Goal: Book appointment/travel/reservation

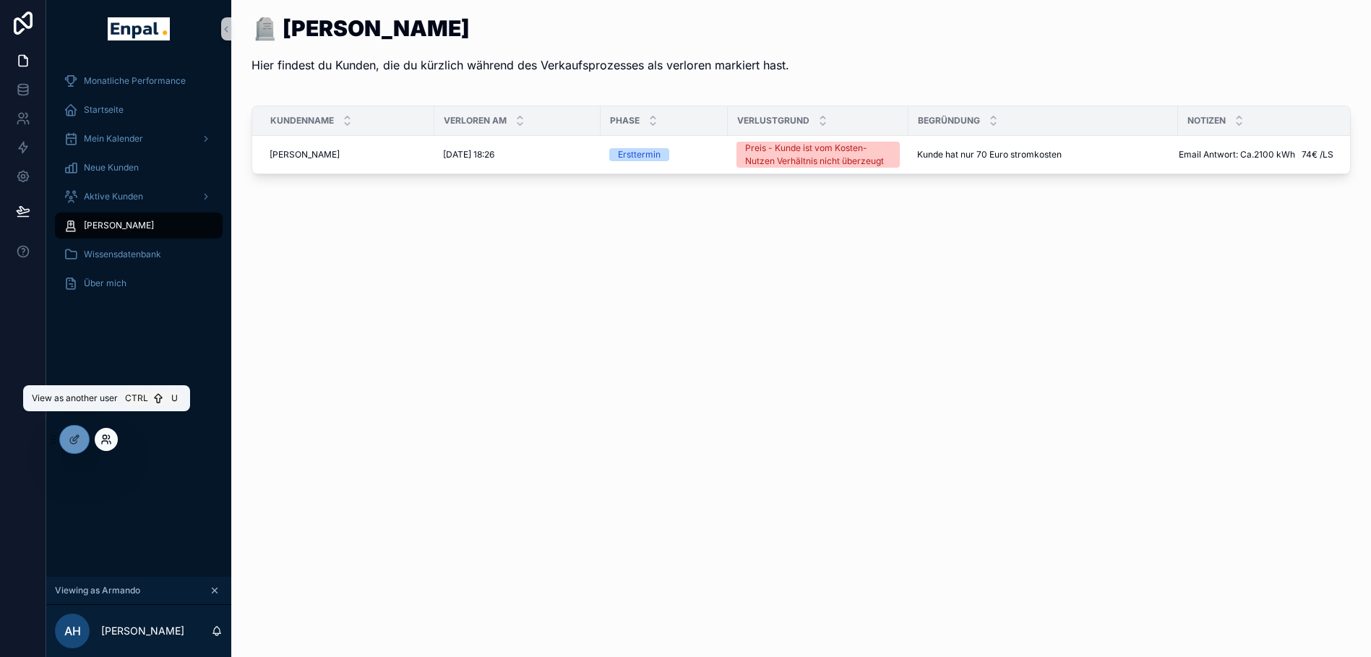
click at [104, 439] on icon at bounding box center [105, 437] width 4 height 4
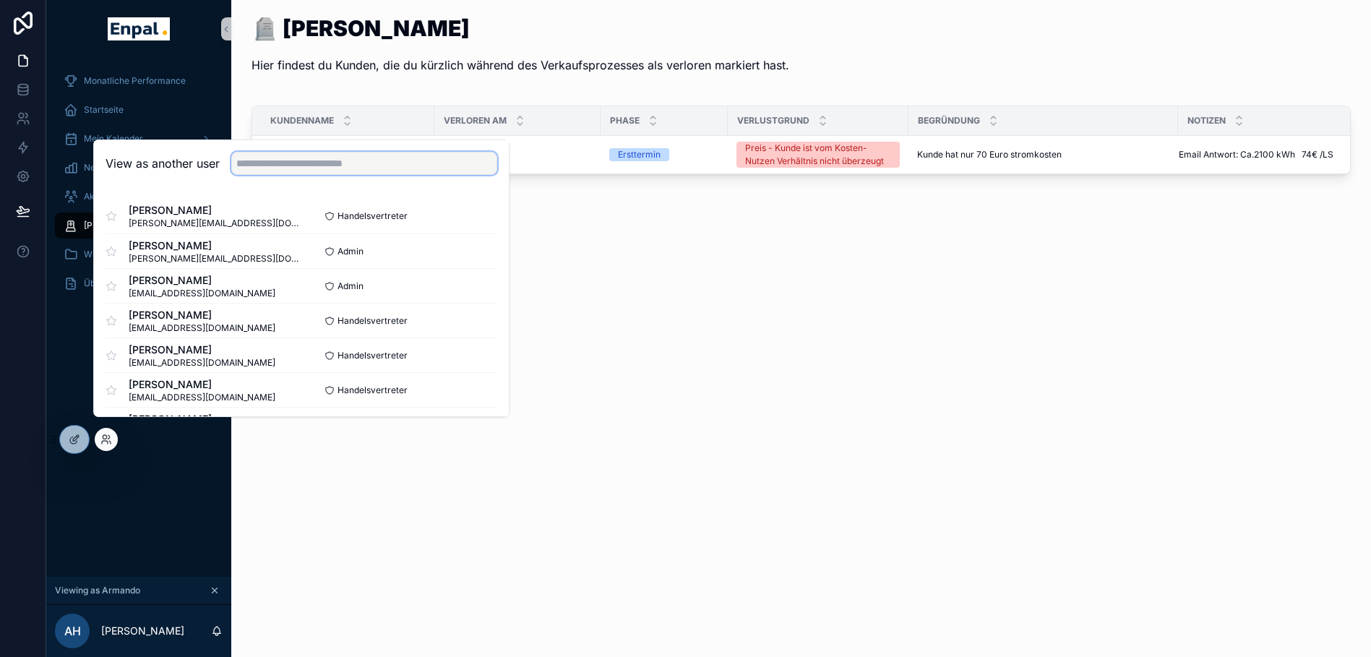
click at [302, 169] on input "text" at bounding box center [364, 163] width 266 height 23
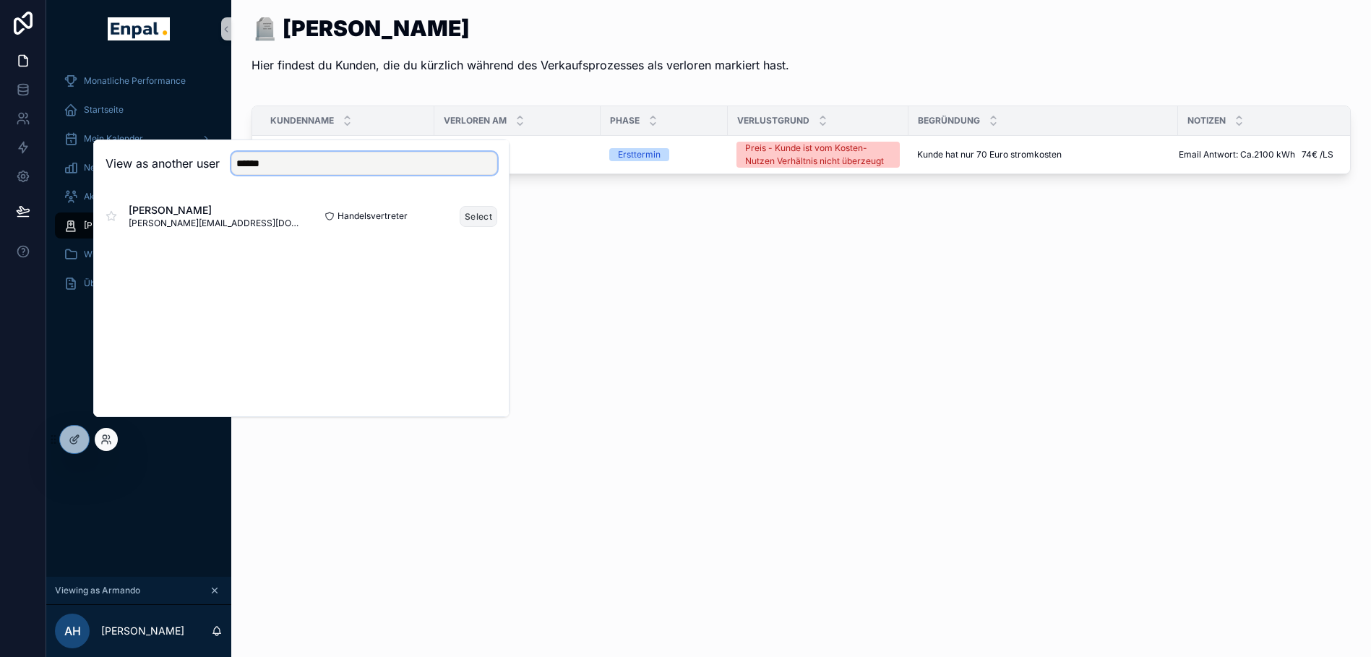
type input "******"
click at [484, 226] on button "Select" at bounding box center [479, 216] width 38 height 21
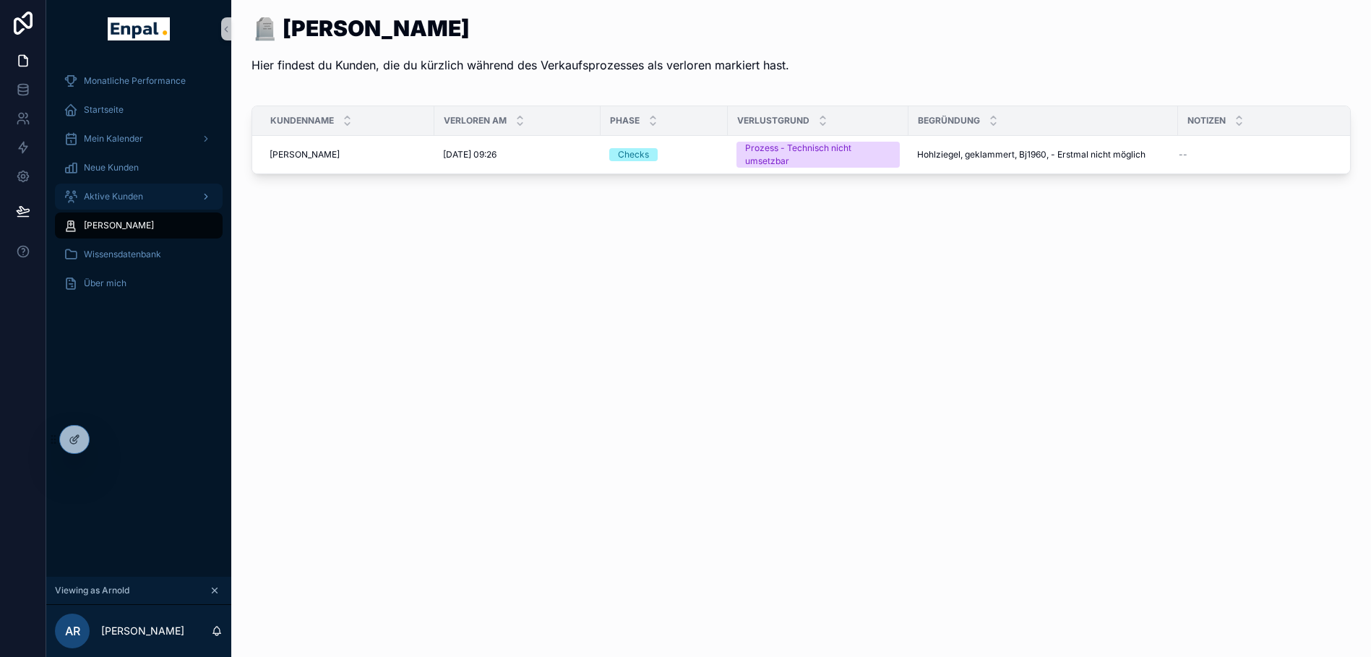
click at [116, 194] on span "Aktive Kunden" at bounding box center [113, 197] width 59 height 12
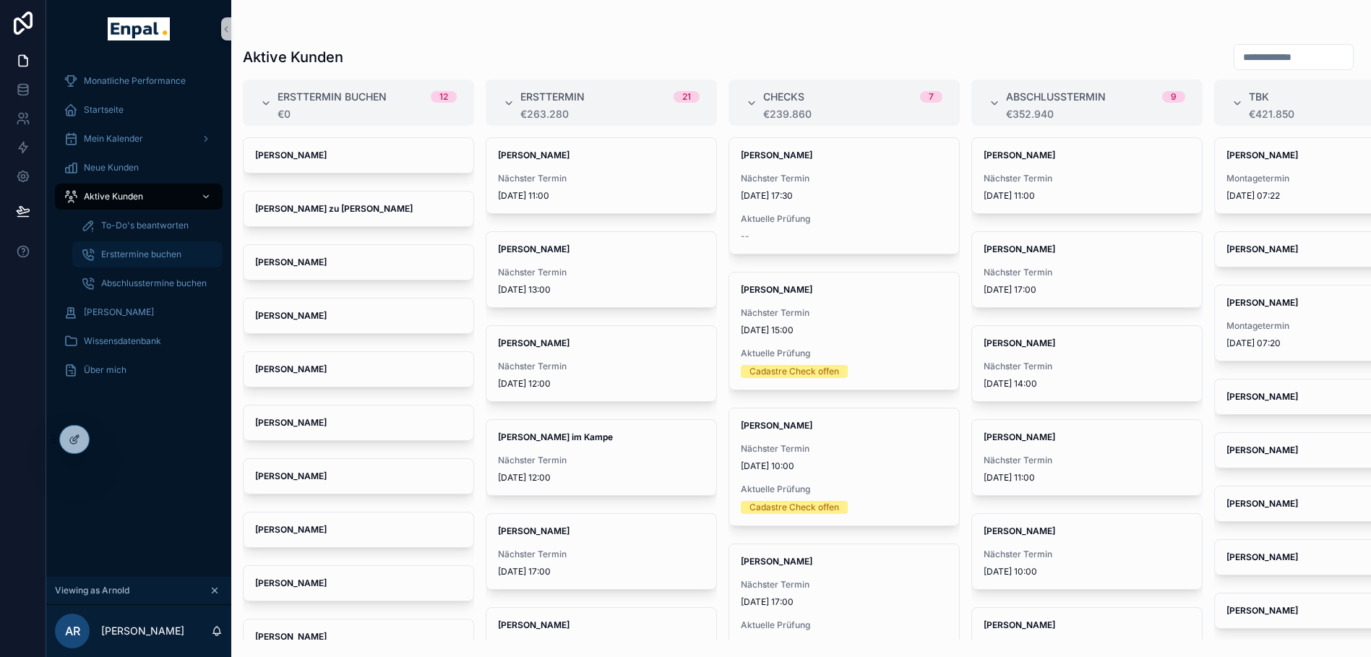
click at [143, 252] on span "Ersttermine buchen" at bounding box center [141, 255] width 80 height 12
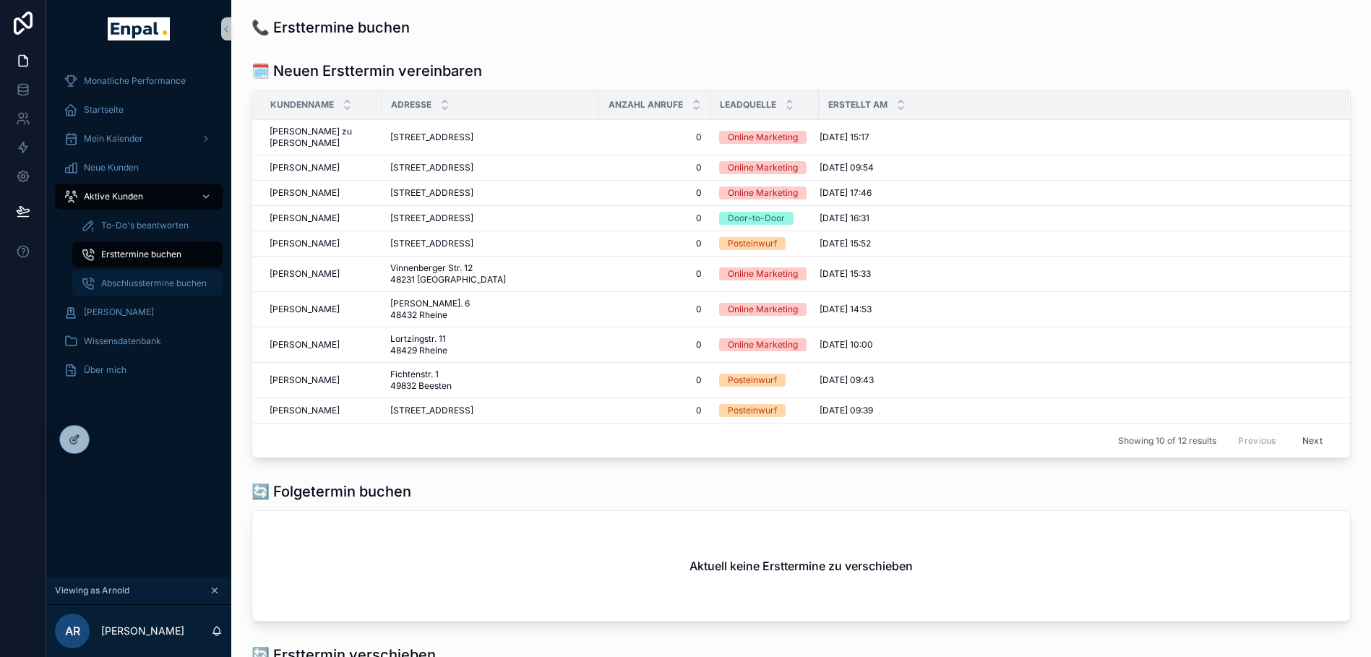
click at [149, 283] on span "Abschlusstermine buchen" at bounding box center [154, 284] width 106 height 12
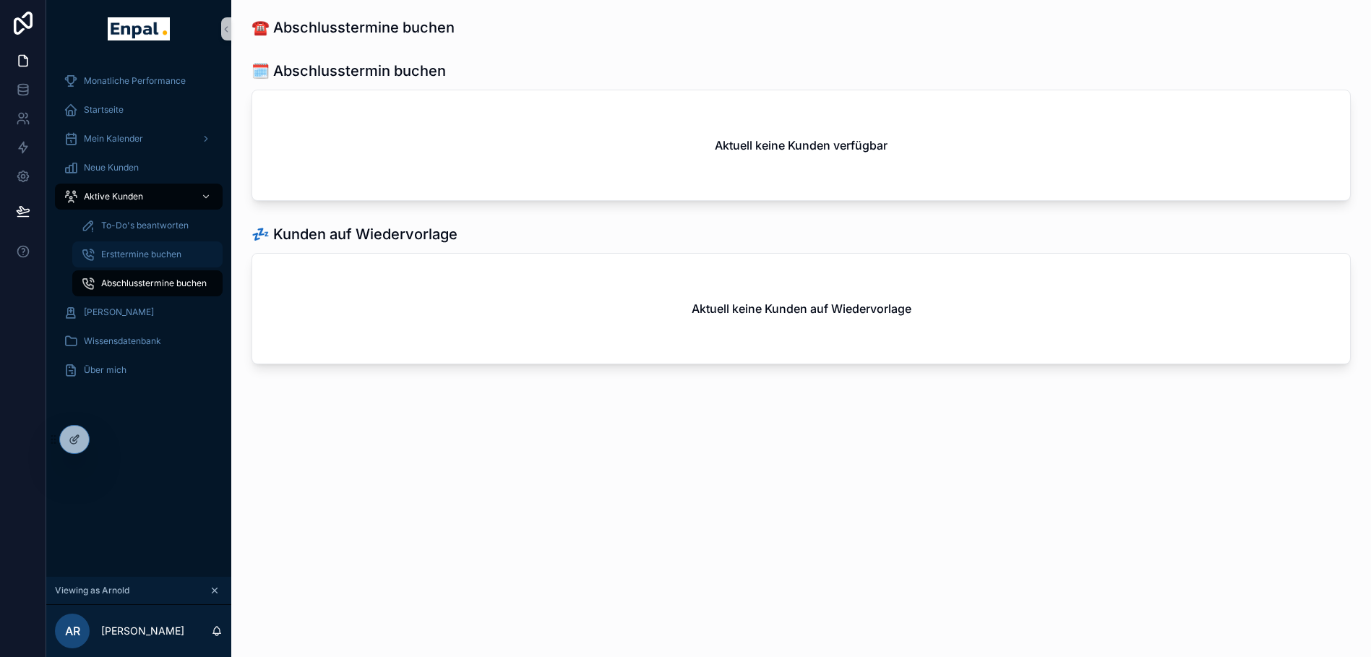
click at [147, 261] on div "Ersttermine buchen" at bounding box center [147, 254] width 133 height 23
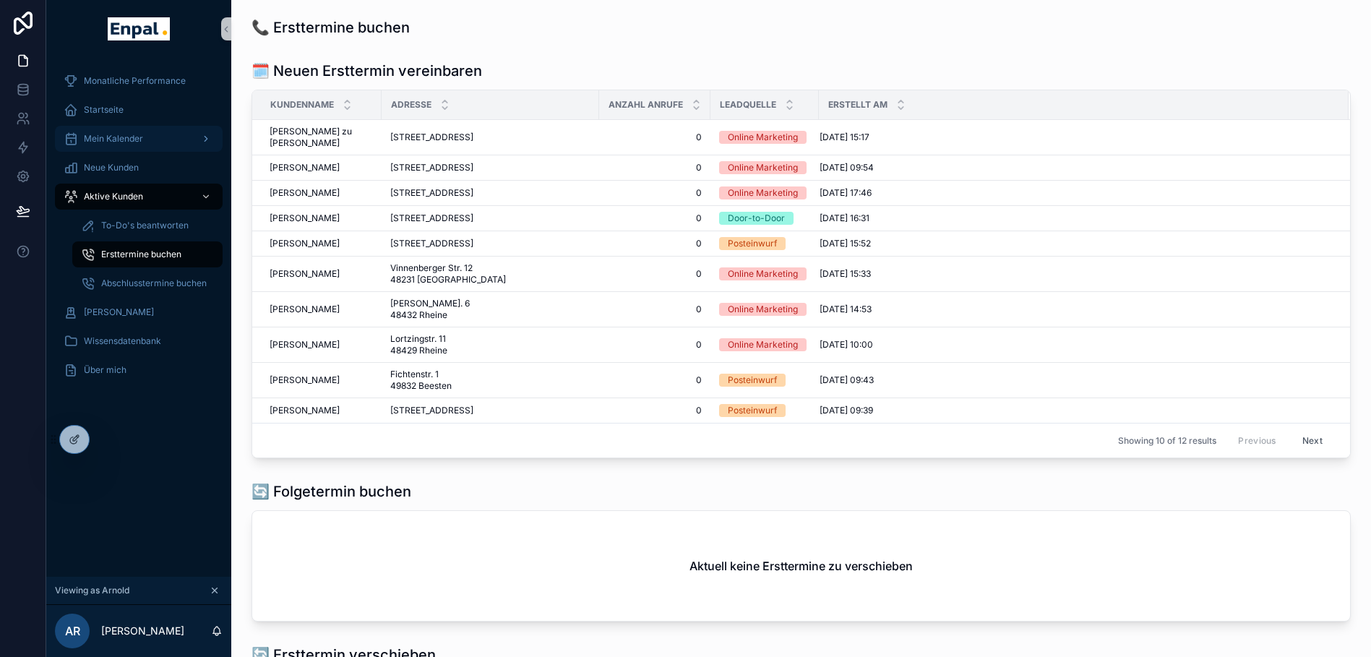
click at [121, 141] on span "Mein Kalender" at bounding box center [113, 139] width 59 height 12
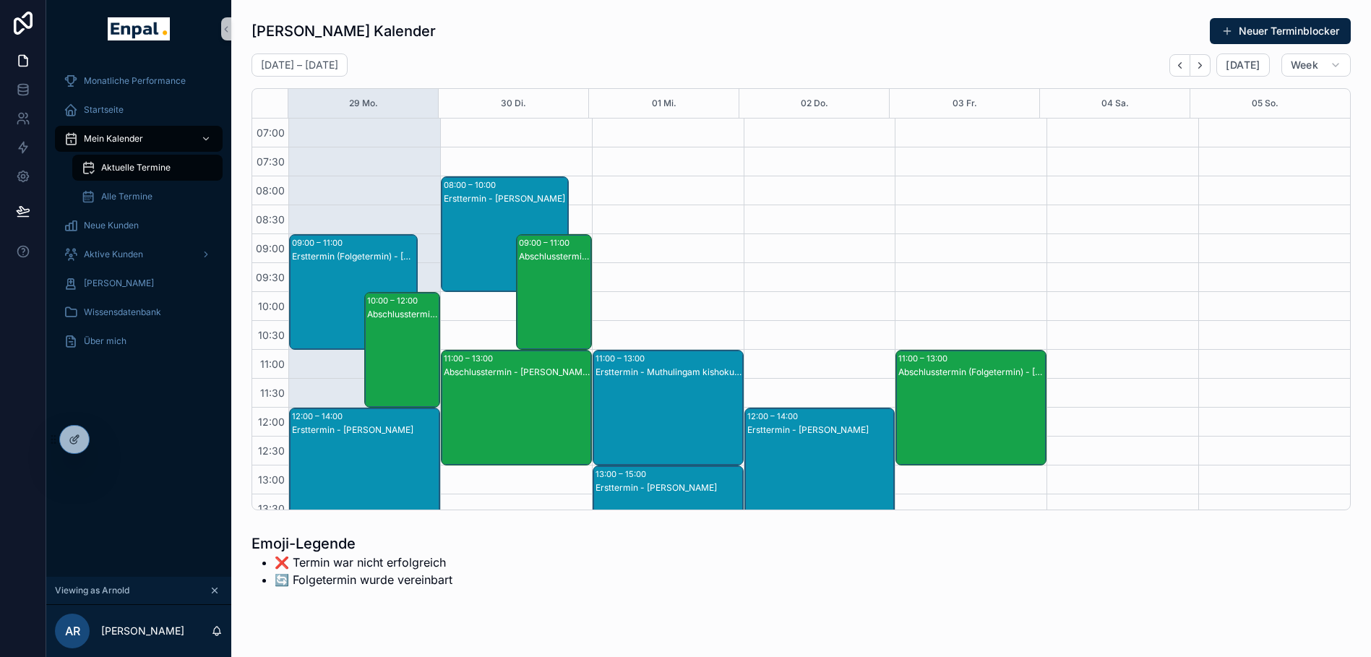
click at [350, 259] on div "Ersttermin (Folgetermin) - [PERSON_NAME]" at bounding box center [354, 257] width 124 height 12
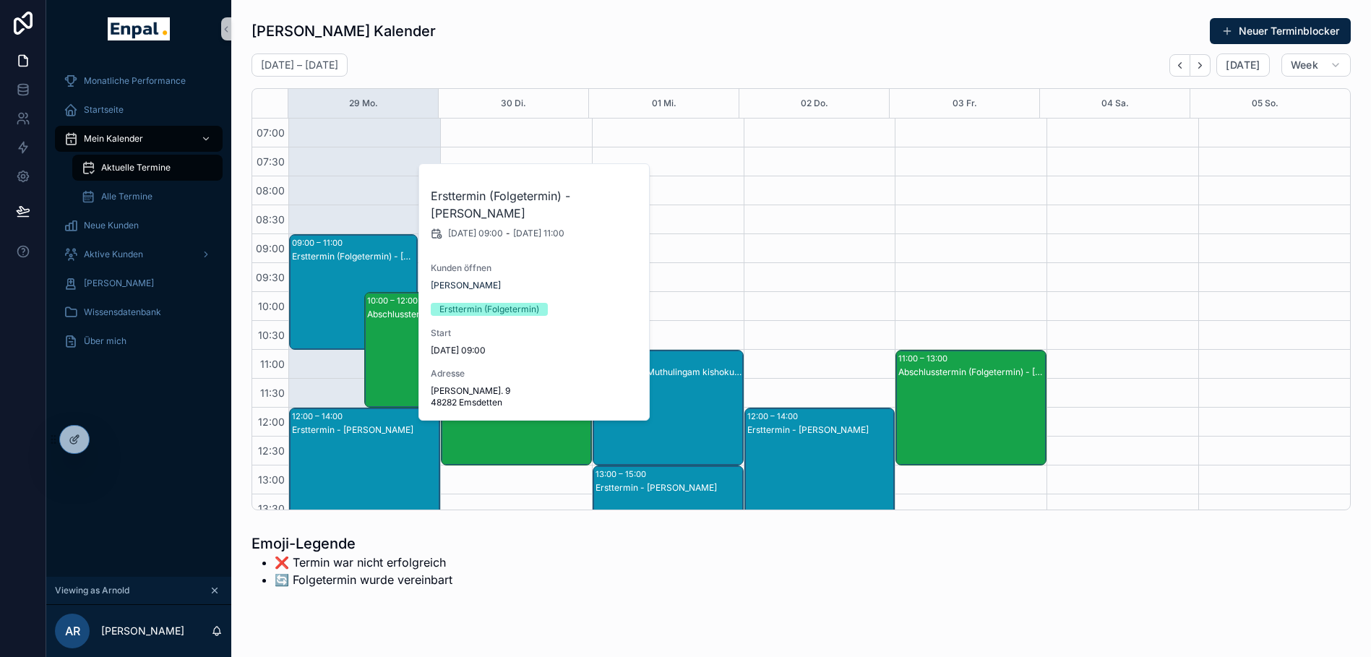
click at [385, 311] on div "Abschlusstermin - [PERSON_NAME]" at bounding box center [402, 315] width 71 height 12
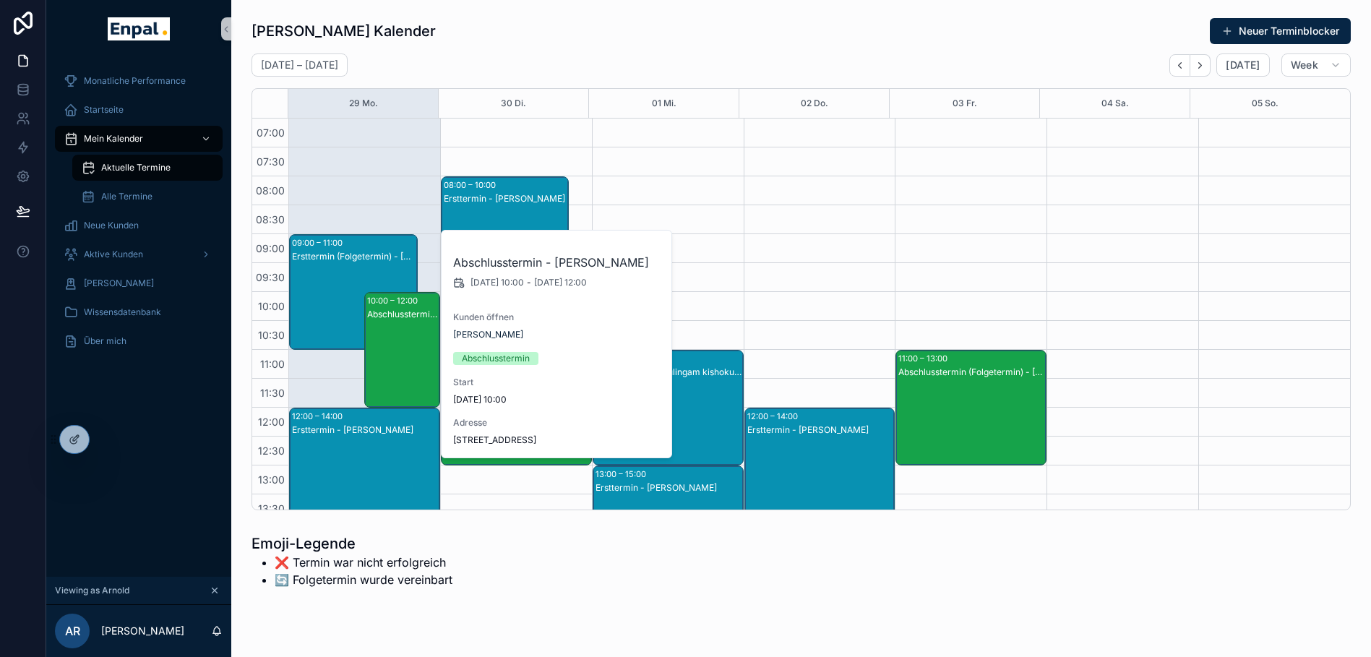
click at [312, 256] on div "Ersttermin (Folgetermin) - [PERSON_NAME]" at bounding box center [354, 257] width 124 height 12
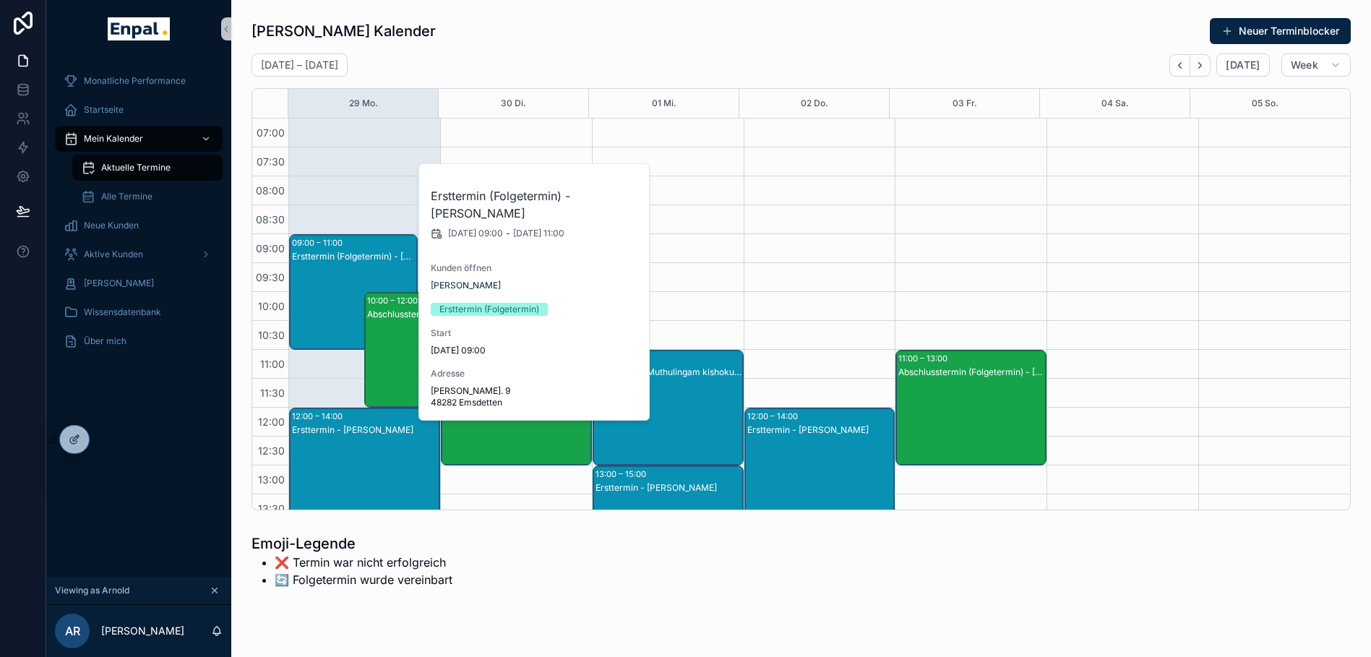
click at [314, 432] on div "Ersttermin - [PERSON_NAME]" at bounding box center [365, 430] width 147 height 12
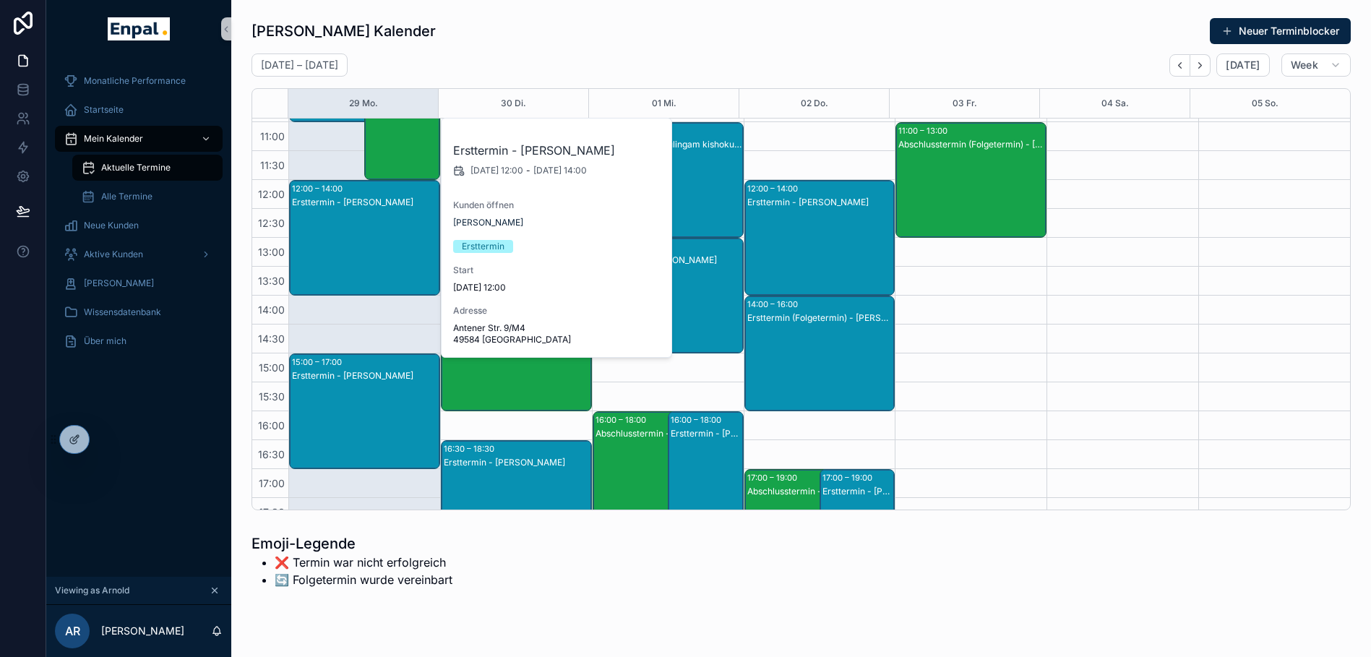
scroll to position [228, 0]
click at [343, 373] on div "Ersttermin - [PERSON_NAME]" at bounding box center [365, 375] width 147 height 12
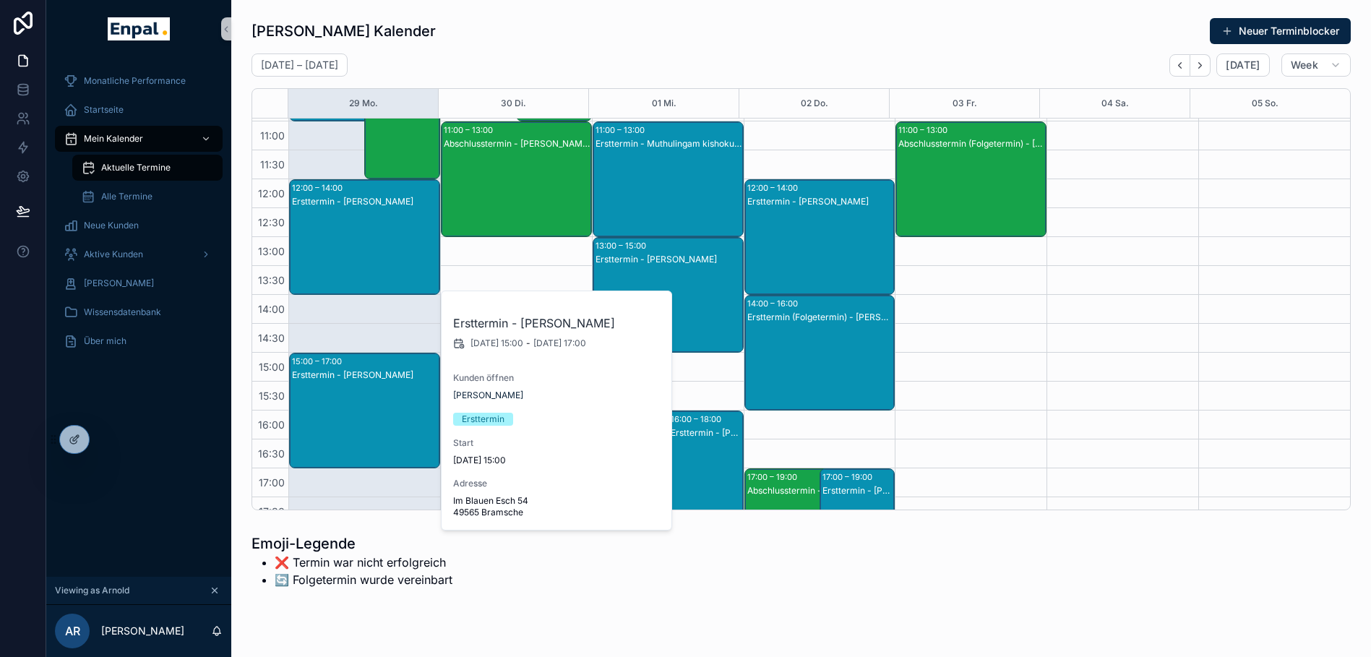
scroll to position [0, 0]
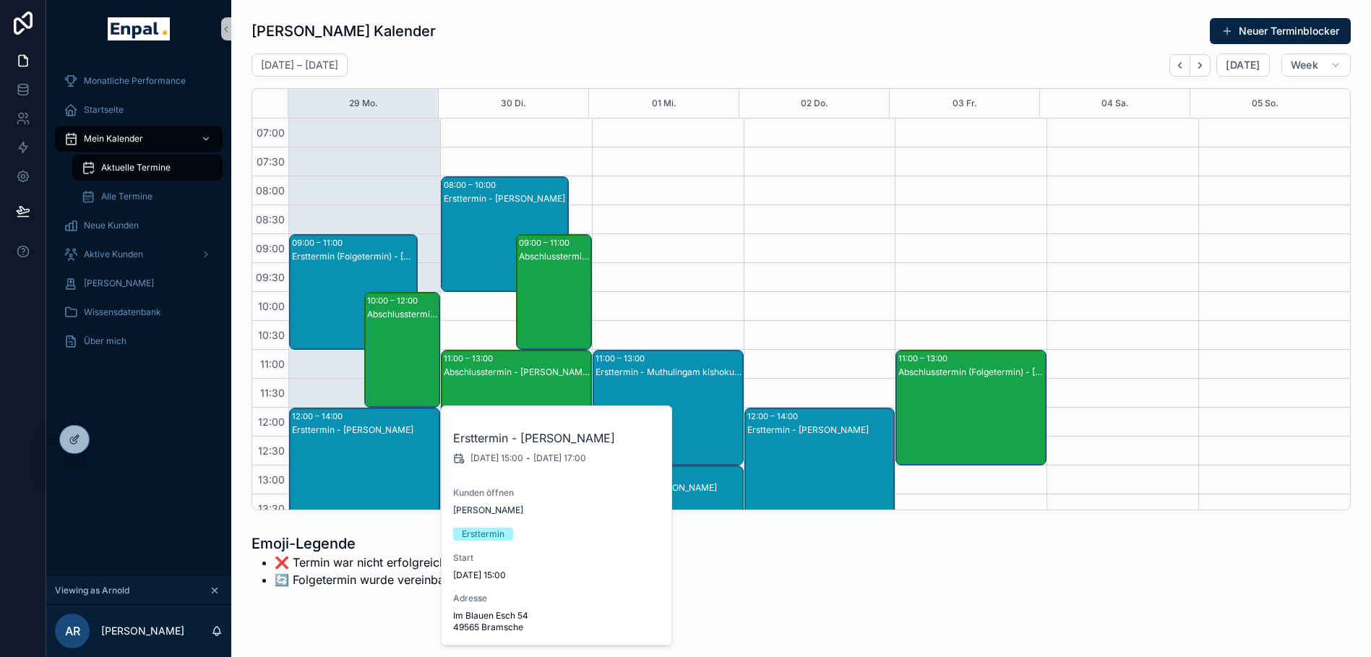
click at [338, 248] on div "09:00 – 11:00" at bounding box center [319, 243] width 54 height 14
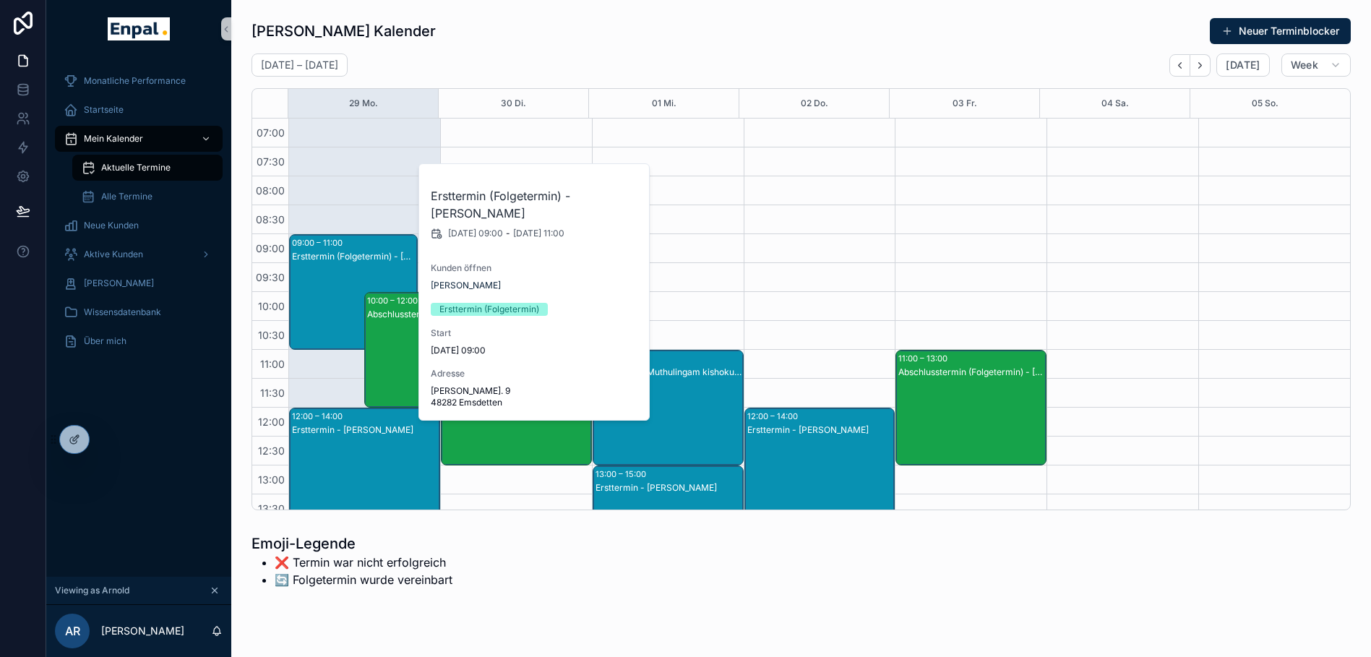
click at [597, 25] on div "[PERSON_NAME] Kalender Neuer Terminblocker" at bounding box center [801, 30] width 1099 height 27
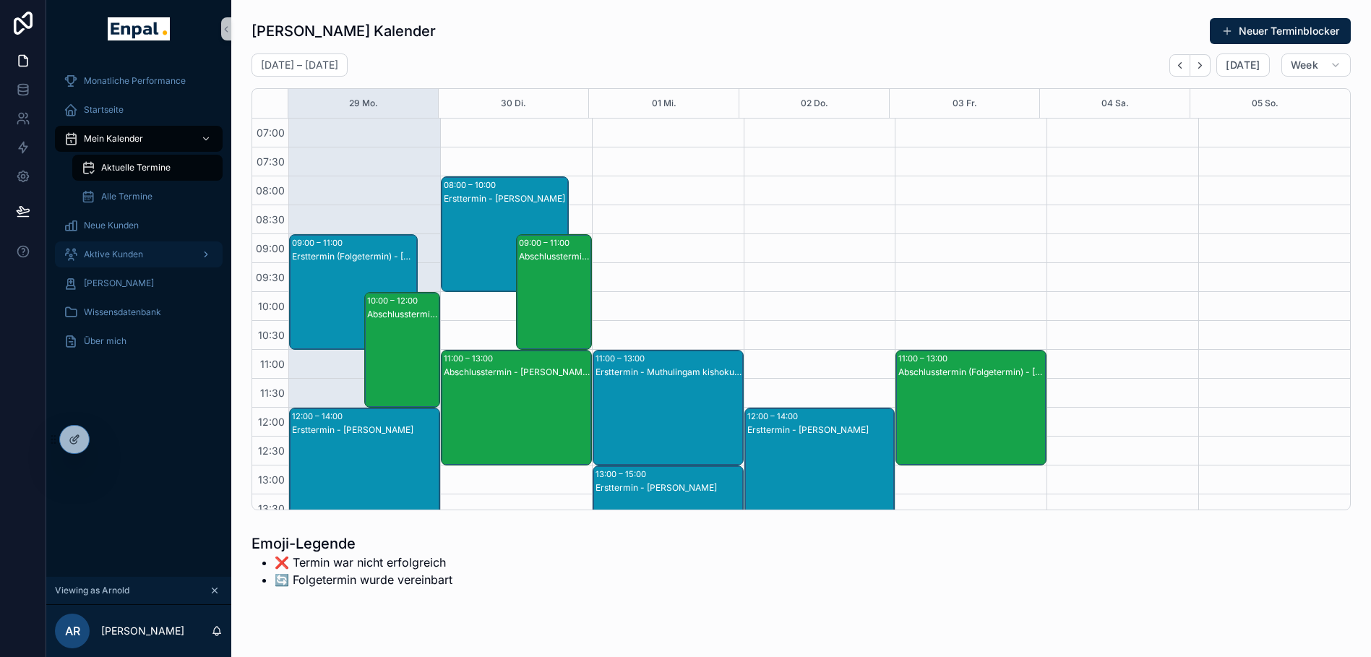
click at [115, 252] on span "Aktive Kunden" at bounding box center [113, 255] width 59 height 12
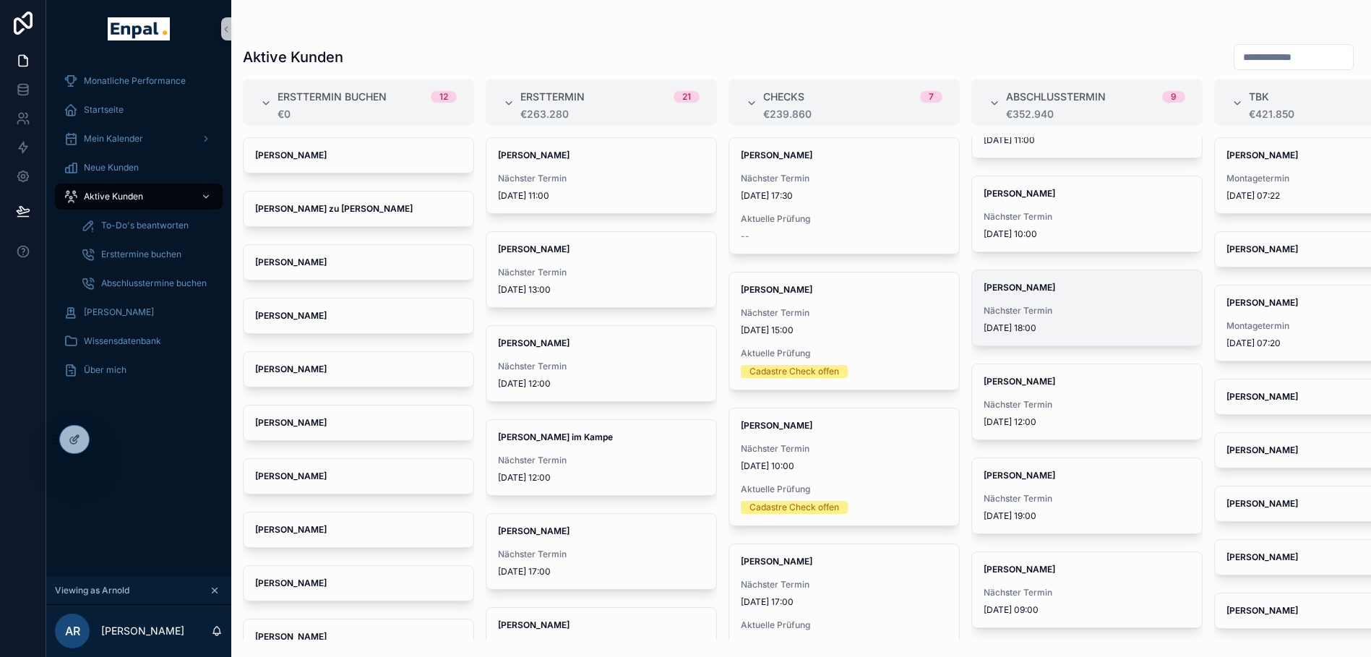
scroll to position [28, 0]
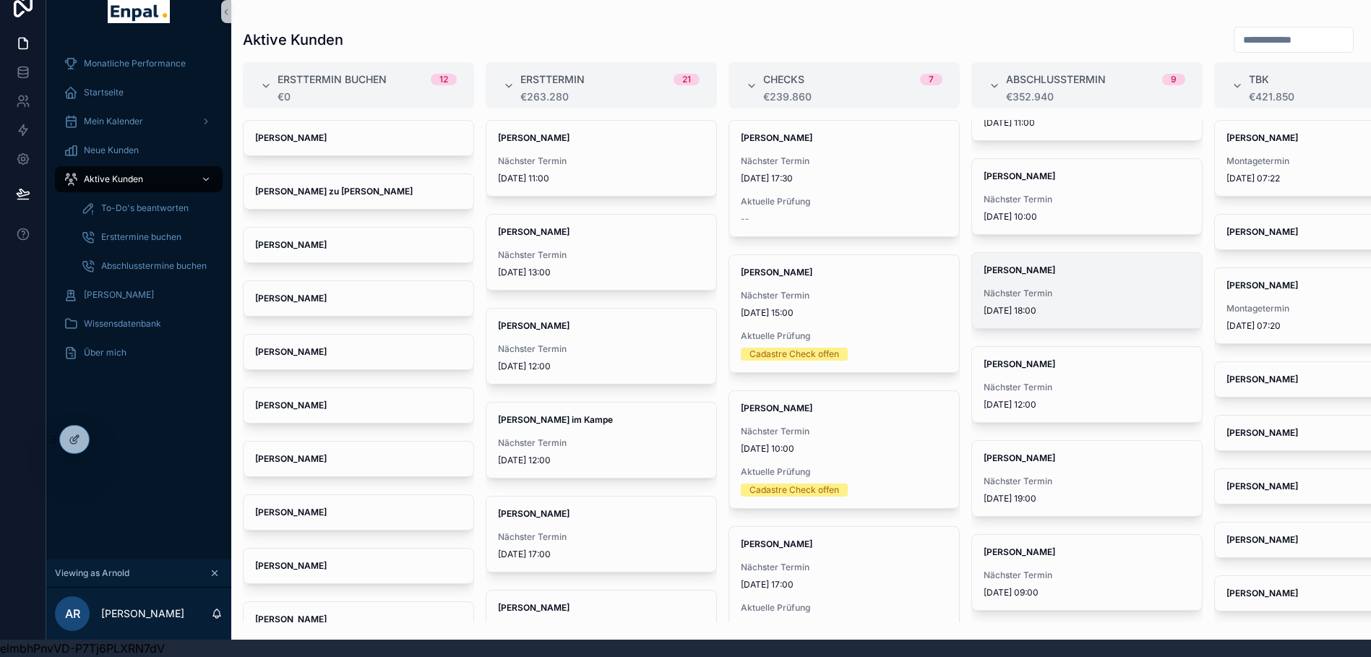
drag, startPoint x: 1061, startPoint y: 285, endPoint x: 1038, endPoint y: 265, distance: 30.7
click at [1038, 265] on div "[PERSON_NAME] Termin [DATE] 18:00" at bounding box center [1087, 290] width 230 height 75
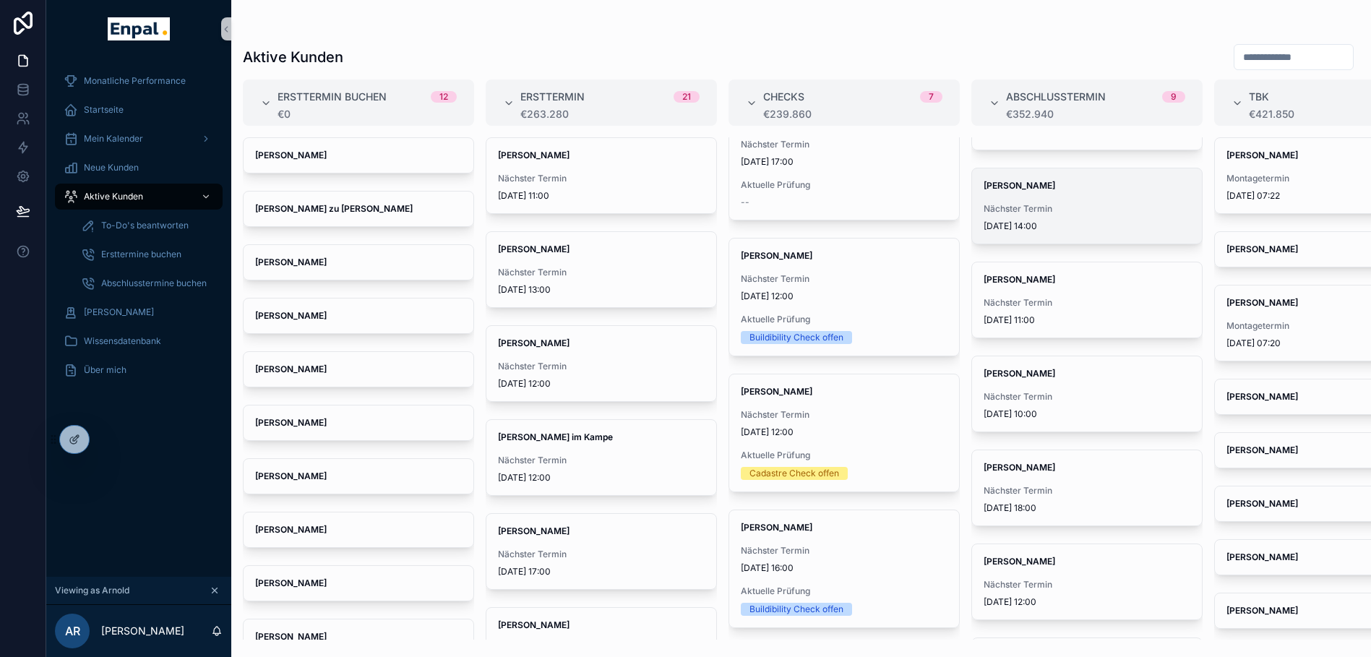
scroll to position [202, 0]
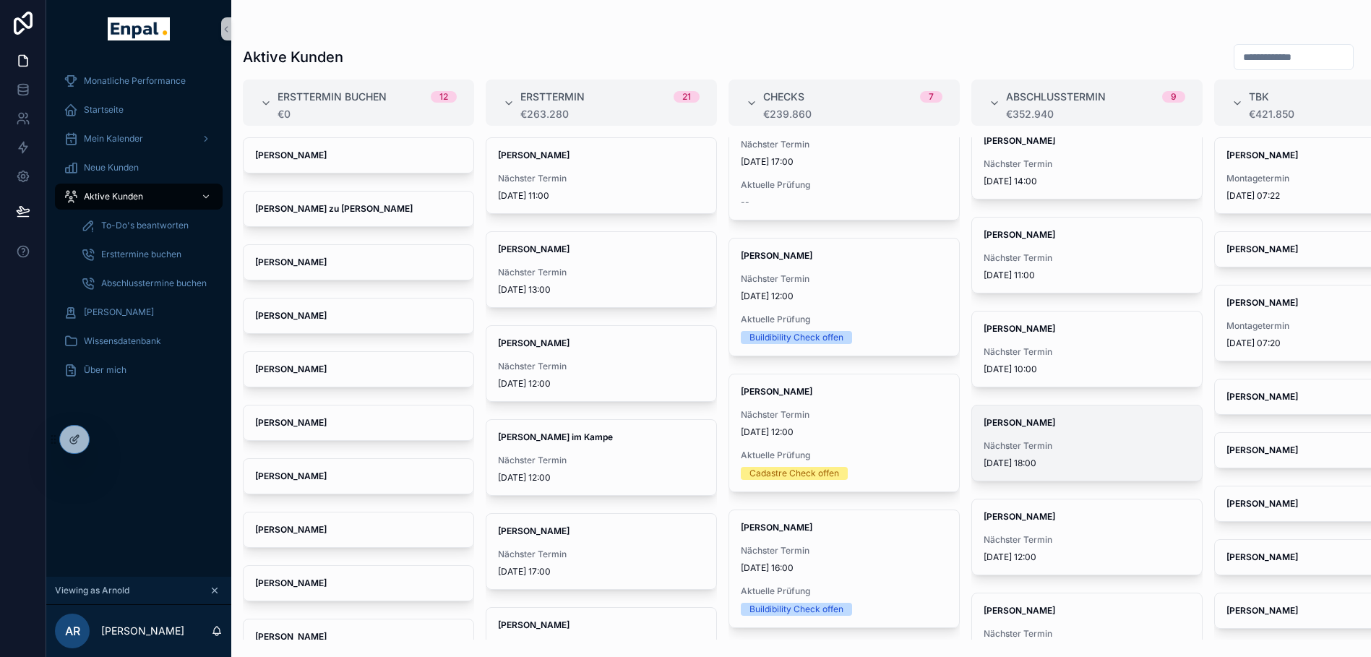
click at [1042, 431] on div "[PERSON_NAME] Termin [DATE] 18:00" at bounding box center [1087, 442] width 230 height 75
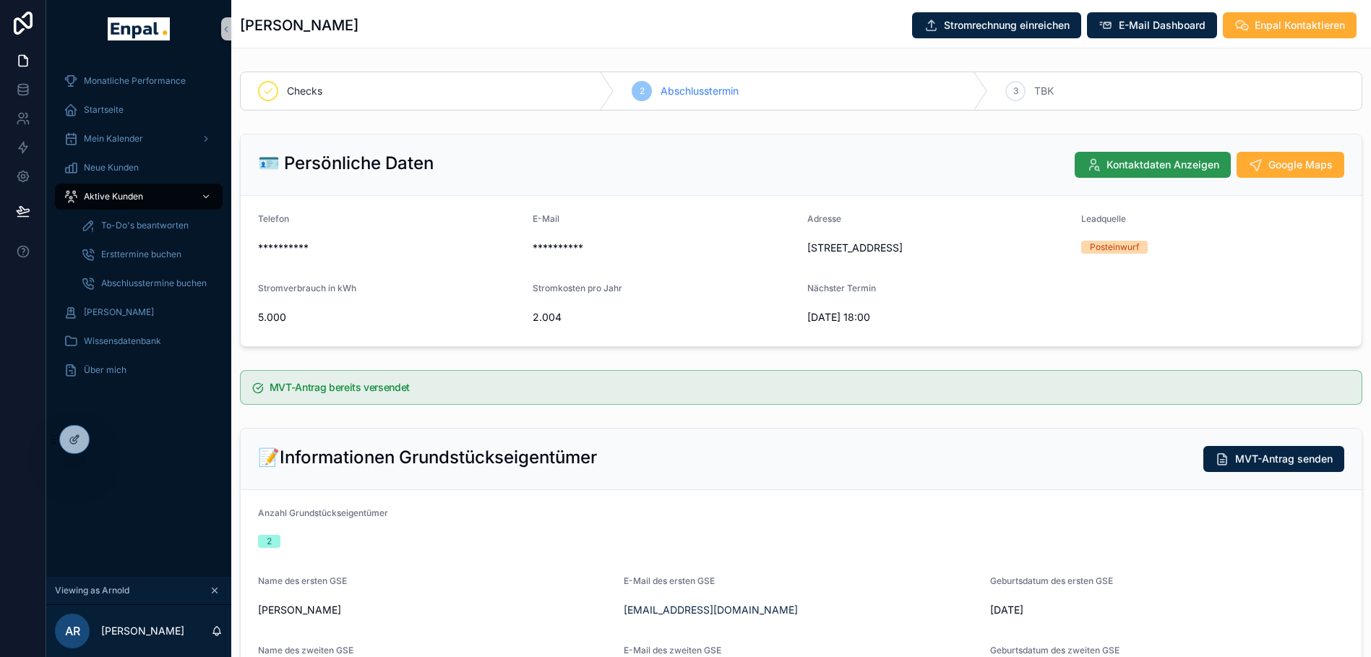
click at [1159, 159] on span "Kontaktdaten Anzeigen" at bounding box center [1163, 165] width 113 height 14
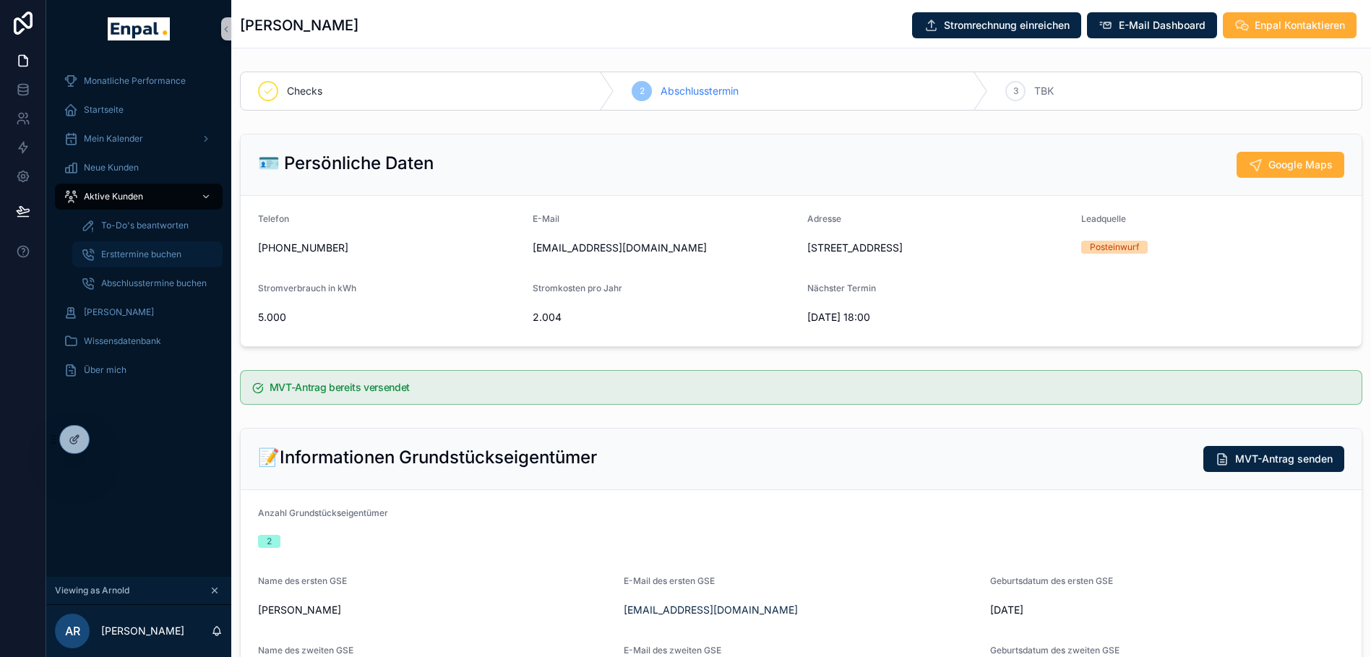
click at [137, 253] on span "Ersttermine buchen" at bounding box center [141, 255] width 80 height 12
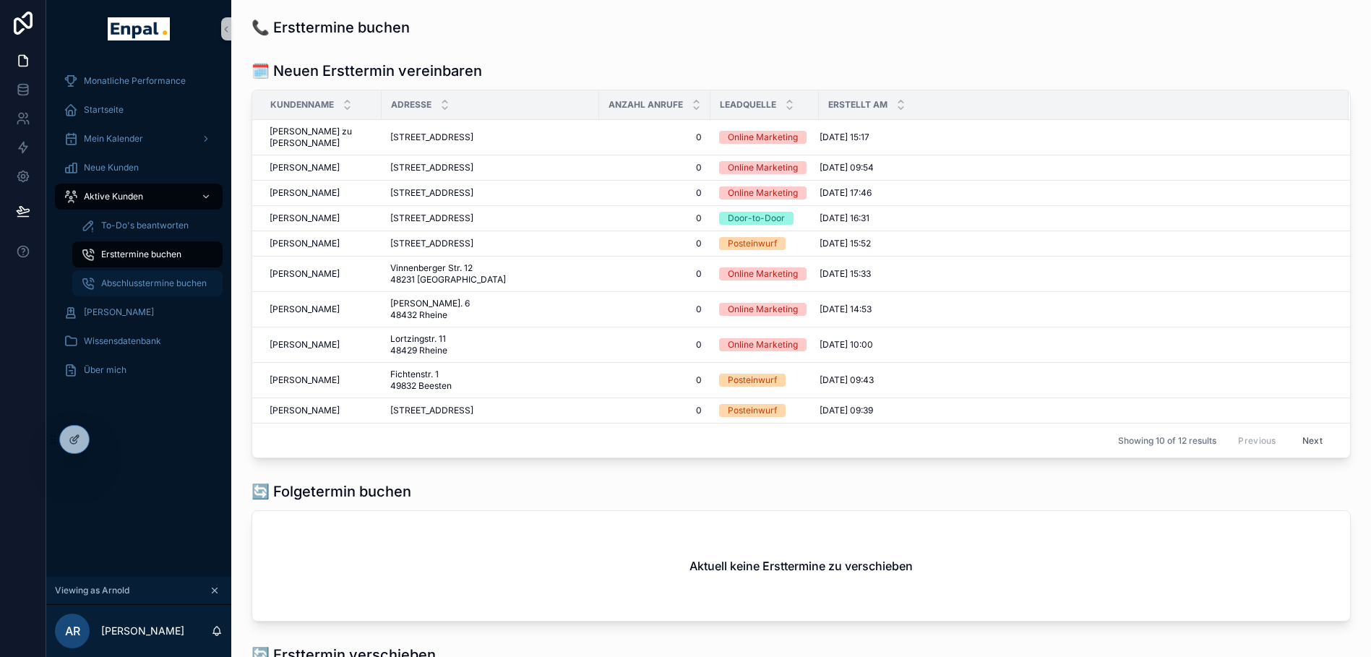
click at [147, 280] on span "Abschlusstermine buchen" at bounding box center [154, 284] width 106 height 12
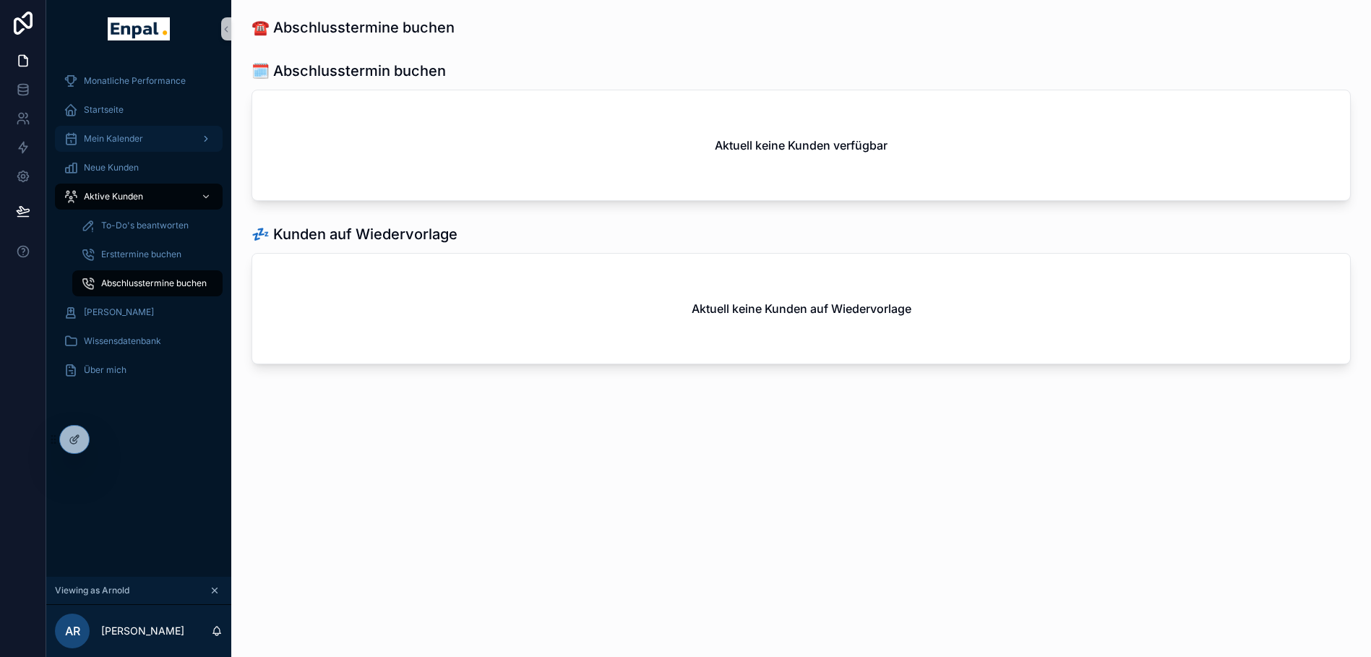
click at [89, 137] on span "Mein Kalender" at bounding box center [113, 139] width 59 height 12
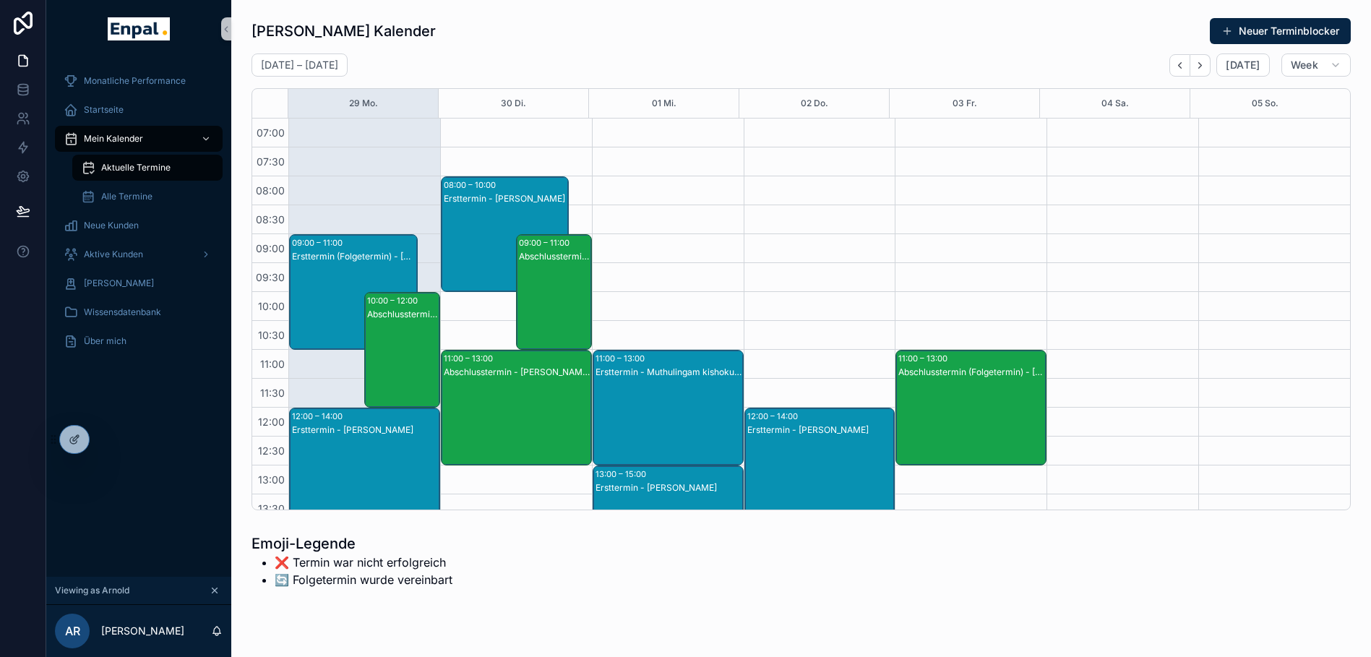
click at [325, 268] on div "Ersttermin (Folgetermin) - [PERSON_NAME]" at bounding box center [354, 306] width 124 height 113
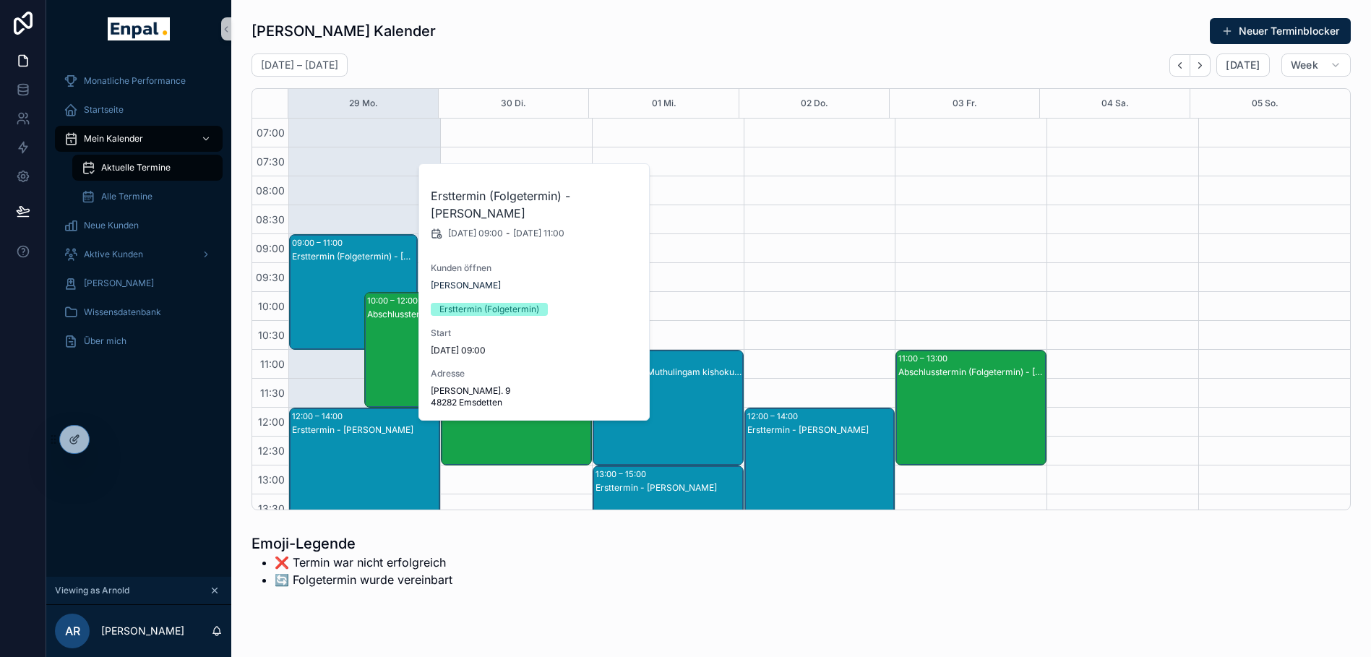
click at [399, 305] on div "10:00 – 12:00" at bounding box center [394, 300] width 54 height 14
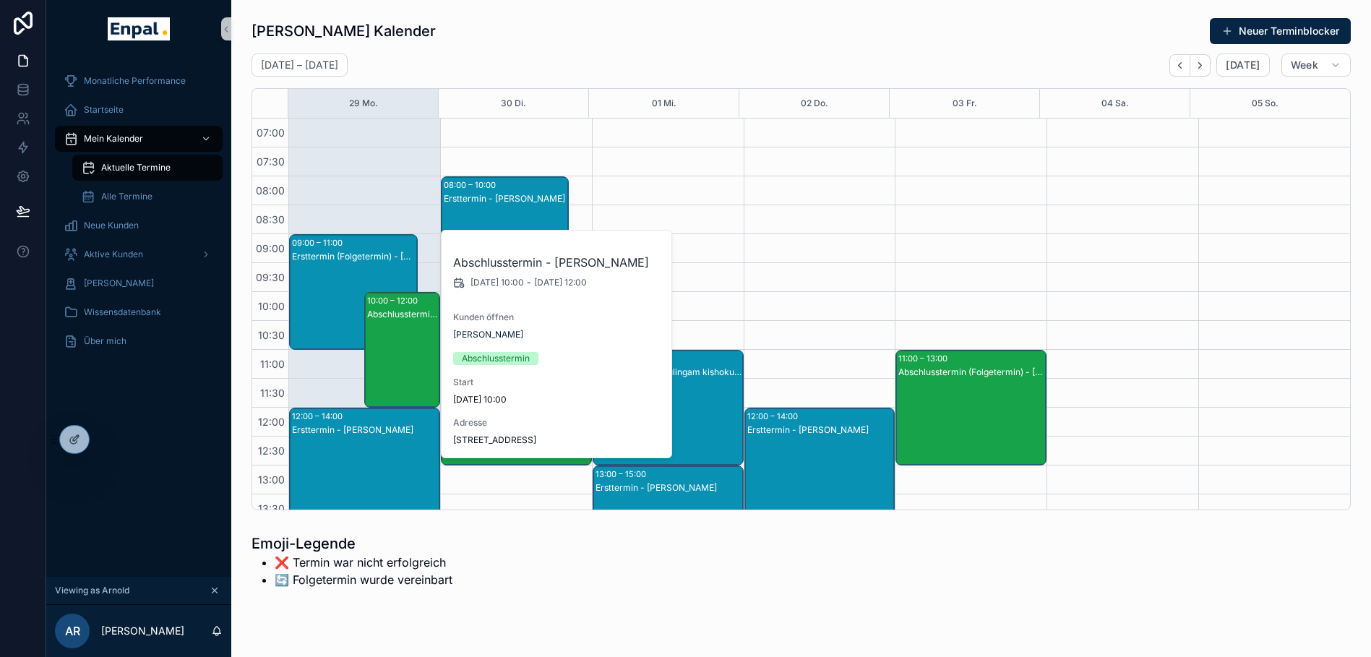
click at [351, 246] on div "09:00 – 11:00 Ersttermin (Folgetermin) - [PERSON_NAME]" at bounding box center [353, 292] width 127 height 114
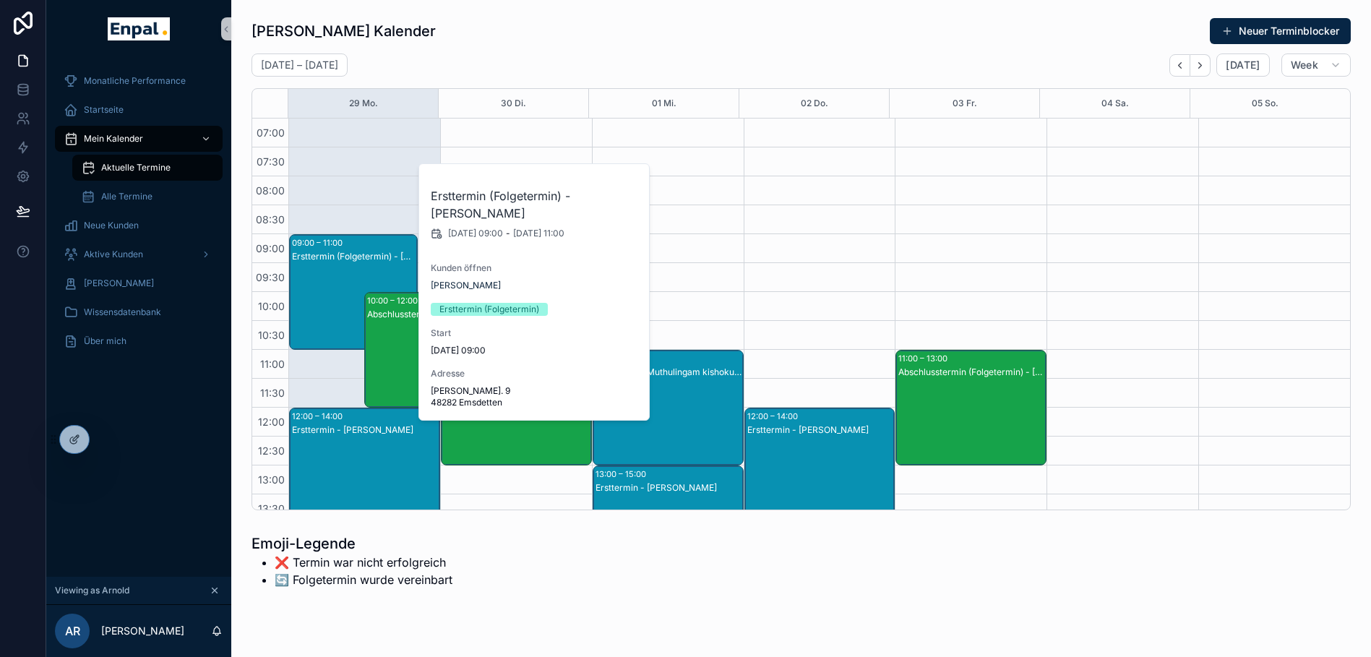
click at [507, 447] on div "Abschlusstermin - [PERSON_NAME]" at bounding box center [517, 422] width 147 height 113
